Goal: Task Accomplishment & Management: Use online tool/utility

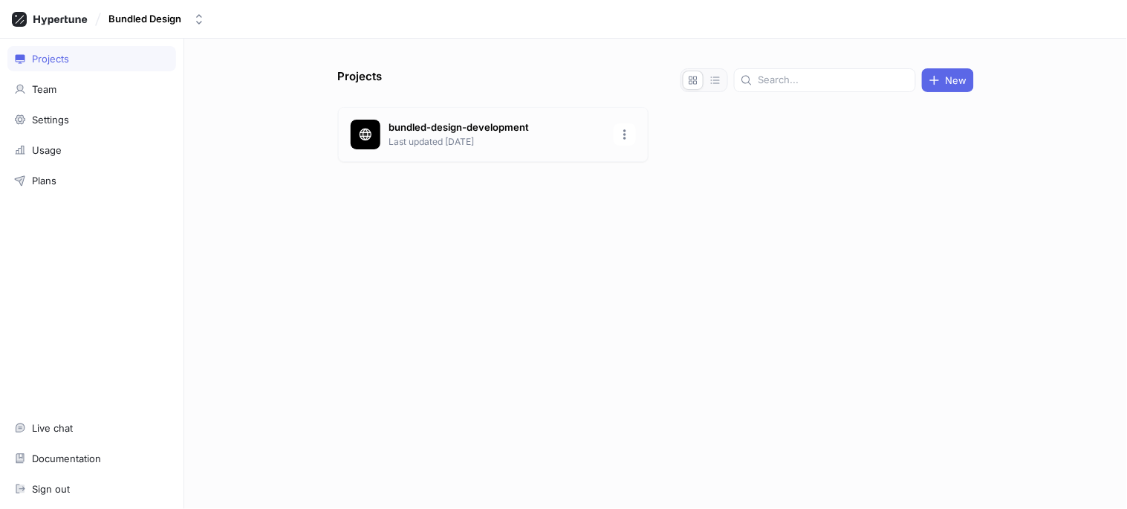
click at [431, 124] on p "bundled-design-development" at bounding box center [496, 127] width 215 height 15
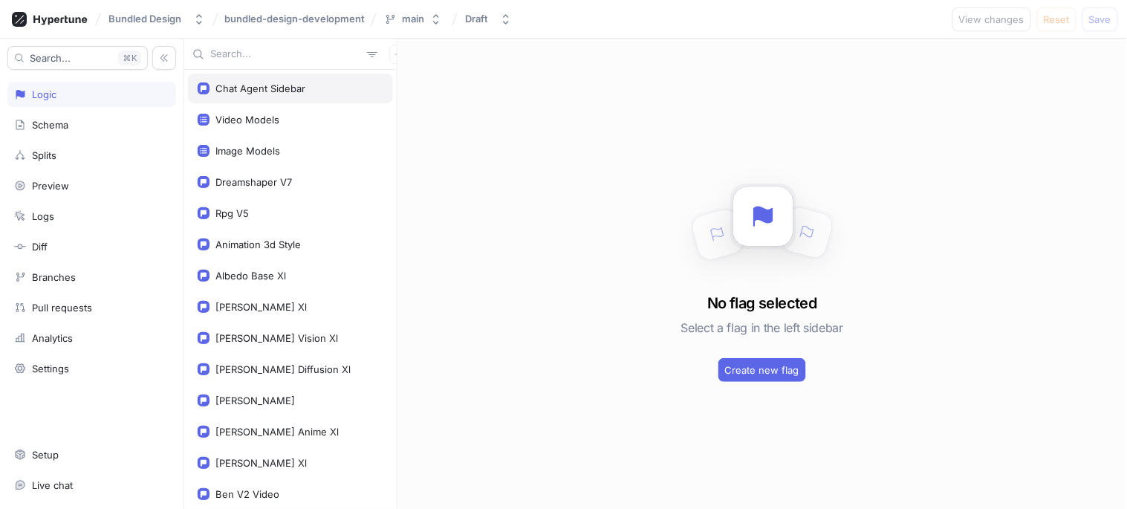
click at [225, 91] on div "Chat Agent Sidebar" at bounding box center [260, 88] width 90 height 12
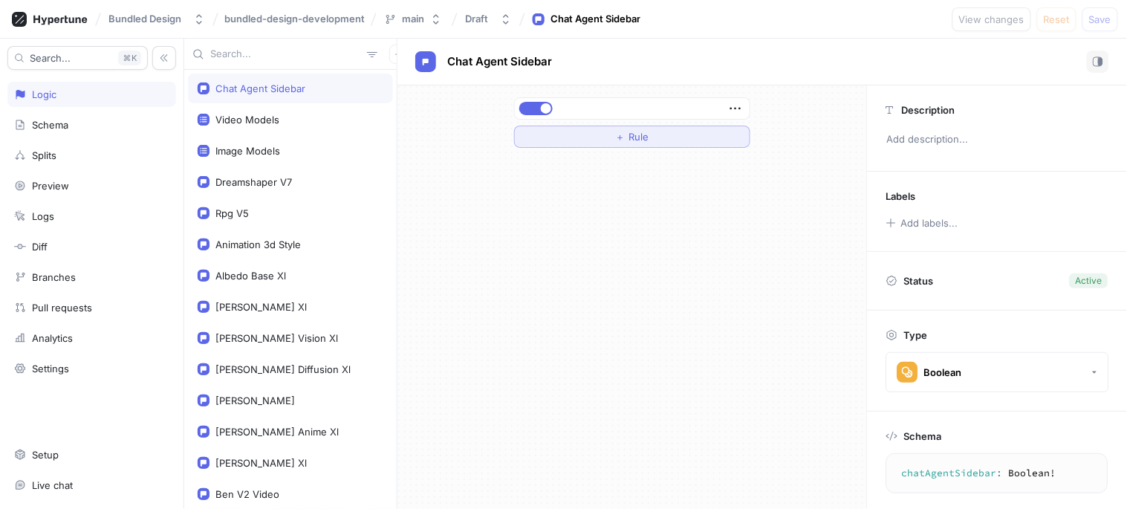
click at [597, 139] on button "＋ Rule" at bounding box center [632, 137] width 236 height 22
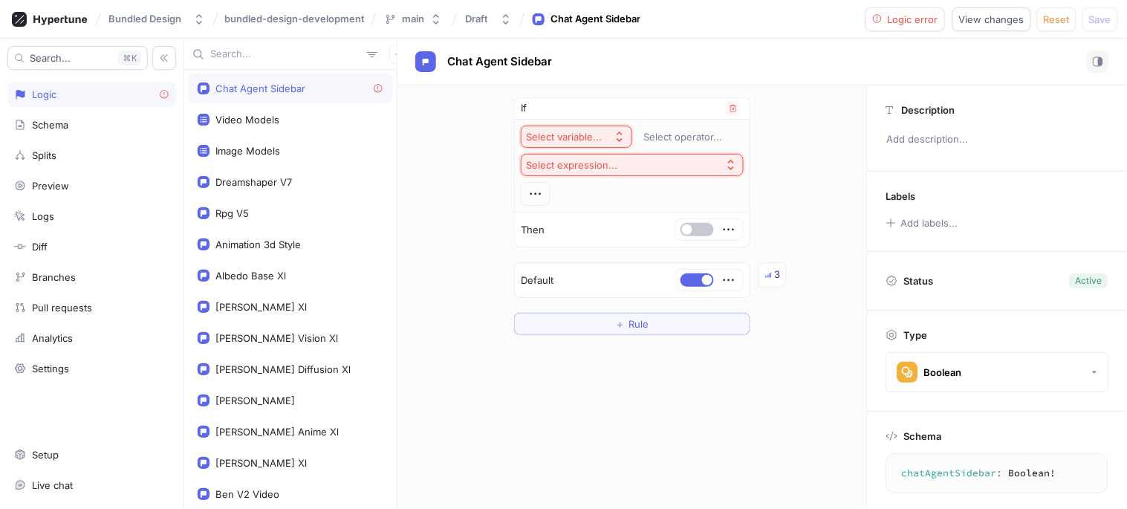
click at [557, 134] on div "Select variable..." at bounding box center [564, 137] width 76 height 13
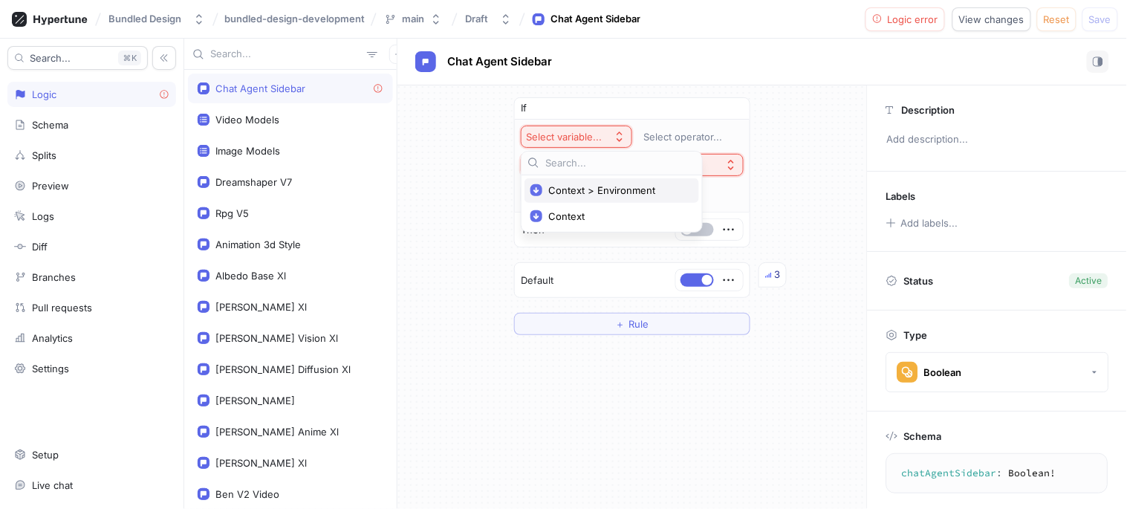
click at [594, 193] on span "Context > Environment" at bounding box center [616, 190] width 137 height 13
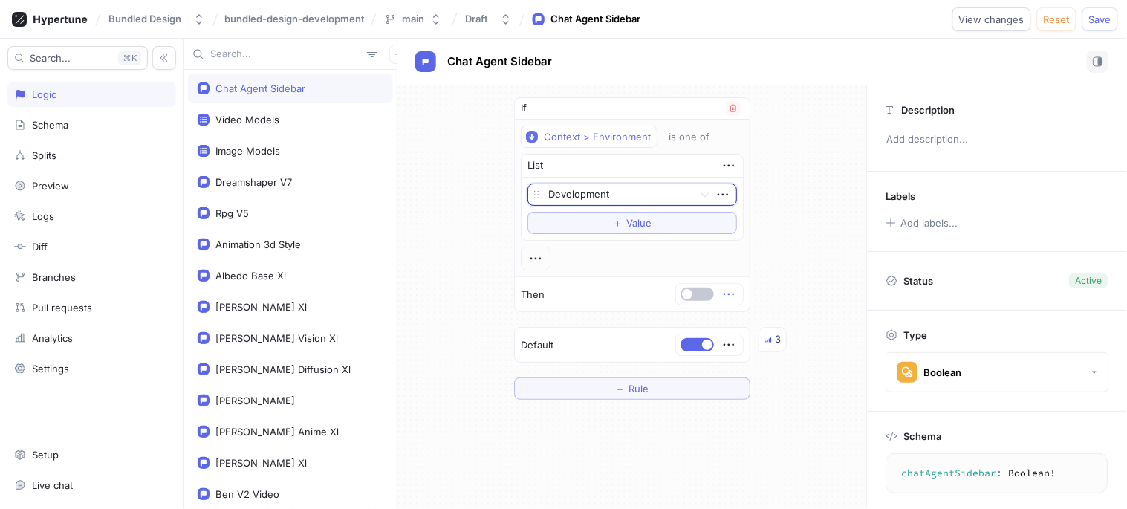
click at [730, 302] on icon "button" at bounding box center [729, 294] width 16 height 16
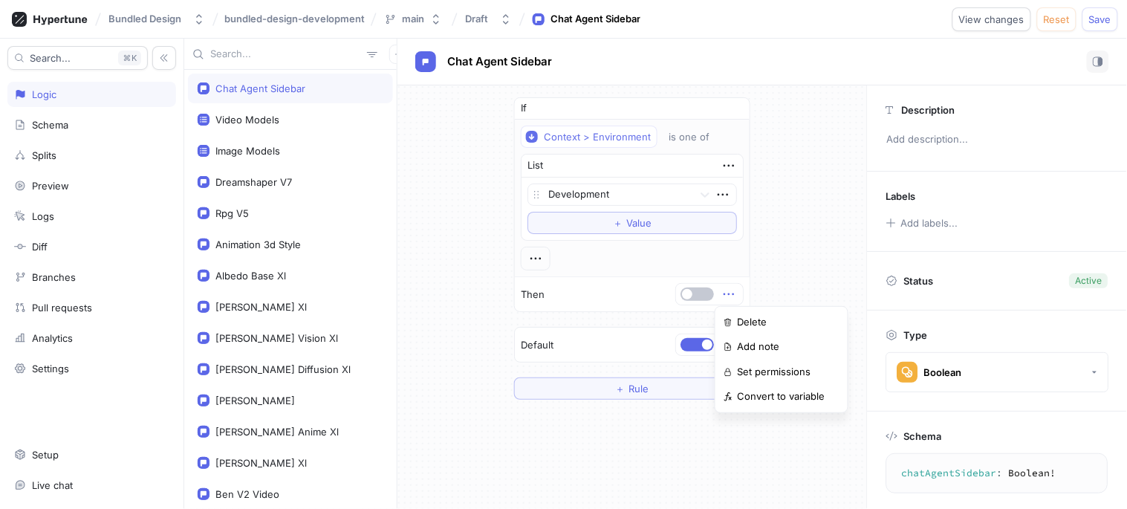
click at [755, 266] on div "If Context > Environment is one of List Development To pick up a draggable item…" at bounding box center [632, 248] width 260 height 326
click at [538, 256] on div at bounding box center [536, 259] width 30 height 24
click at [532, 260] on icon "button" at bounding box center [536, 258] width 16 height 16
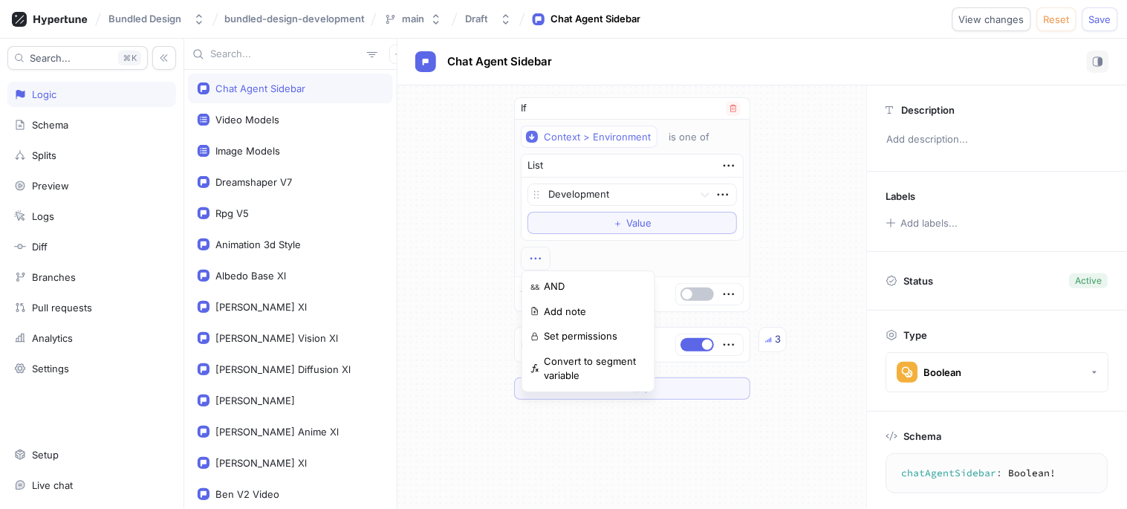
click at [640, 250] on div "Context > Environment is one of List Development To pick up a draggable item, p…" at bounding box center [632, 198] width 223 height 145
